Goal: Communication & Community: Share content

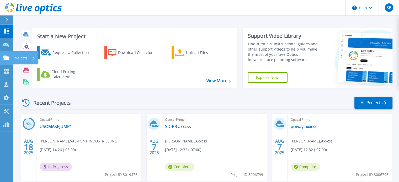
click at [10, 56] on link "Projects Projects" at bounding box center [6, 57] width 13 height 13
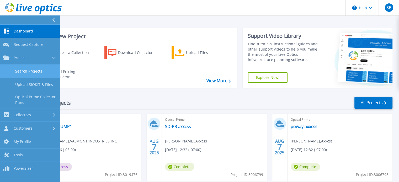
click at [19, 73] on link "Search Projects" at bounding box center [30, 71] width 60 height 13
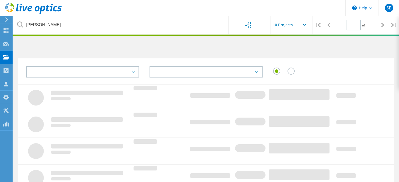
type input "1"
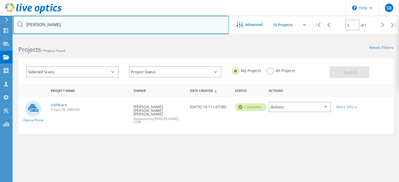
drag, startPoint x: 59, startPoint y: 27, endPoint x: 18, endPoint y: 33, distance: 41.7
click at [18, 33] on input "perkins" at bounding box center [121, 25] width 216 height 18
type input "hogan"
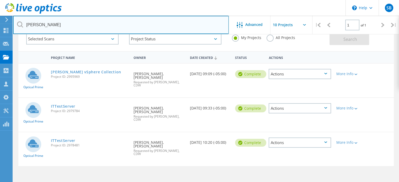
scroll to position [26, 0]
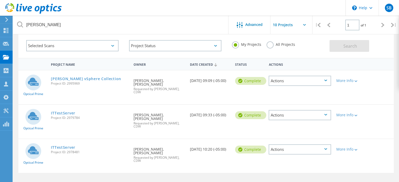
click at [291, 80] on div "Actions" at bounding box center [300, 81] width 62 height 10
click at [288, 85] on div "Share" at bounding box center [299, 85] width 61 height 8
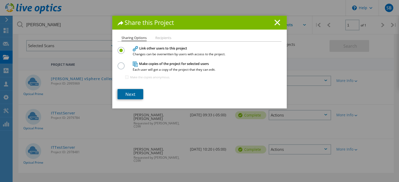
click at [126, 93] on link "Next" at bounding box center [131, 94] width 26 height 10
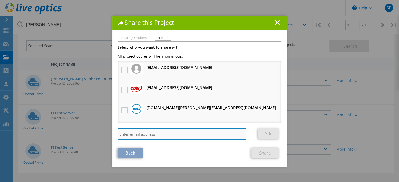
click at [142, 137] on input "search" at bounding box center [182, 135] width 129 height 12
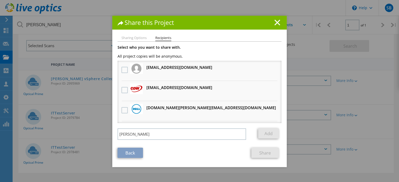
click at [145, 145] on section "Select who you want to share with. All project copies will be anonymous. Gabe.M…" at bounding box center [200, 102] width 164 height 113
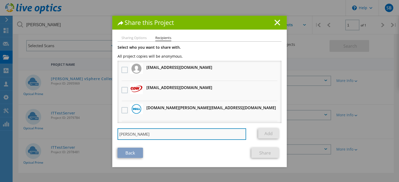
click at [139, 137] on input "josh" at bounding box center [182, 135] width 129 height 12
paste input "kit@cdw.com"
type input "joshkit@cdw.com"
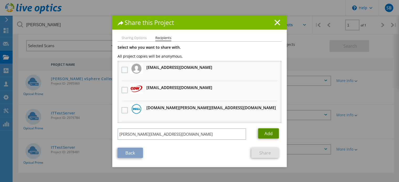
click at [259, 134] on link "Add" at bounding box center [268, 134] width 21 height 10
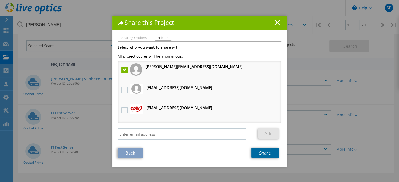
click at [253, 154] on link "Share" at bounding box center [265, 153] width 28 height 10
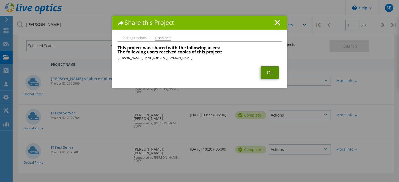
click at [268, 73] on link "Ok" at bounding box center [270, 72] width 18 height 13
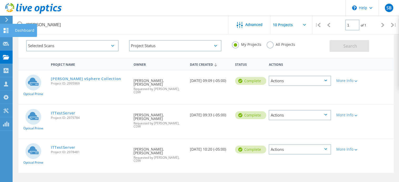
drag, startPoint x: 5, startPoint y: 28, endPoint x: 8, endPoint y: 29, distance: 3.3
click at [5, 28] on use at bounding box center [6, 30] width 5 height 5
